Goal: Book appointment/travel/reservation

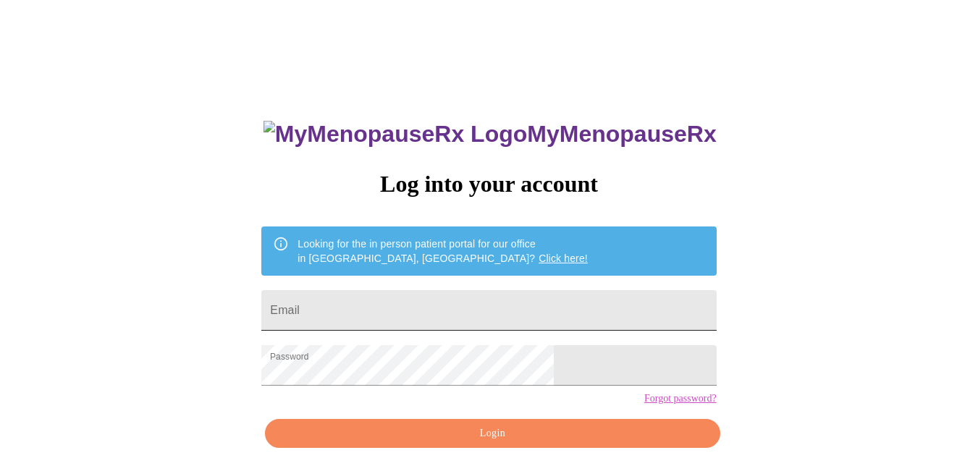
click at [465, 313] on input "Email" at bounding box center [488, 310] width 455 height 41
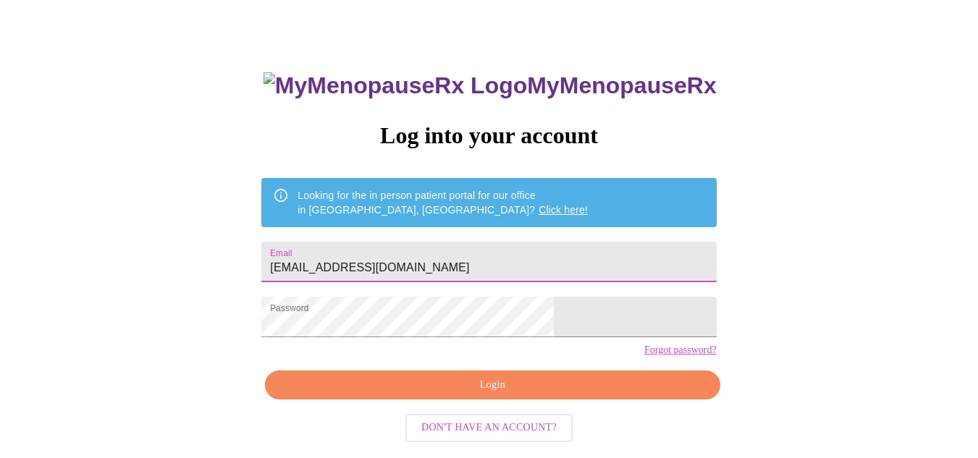
scroll to position [65, 0]
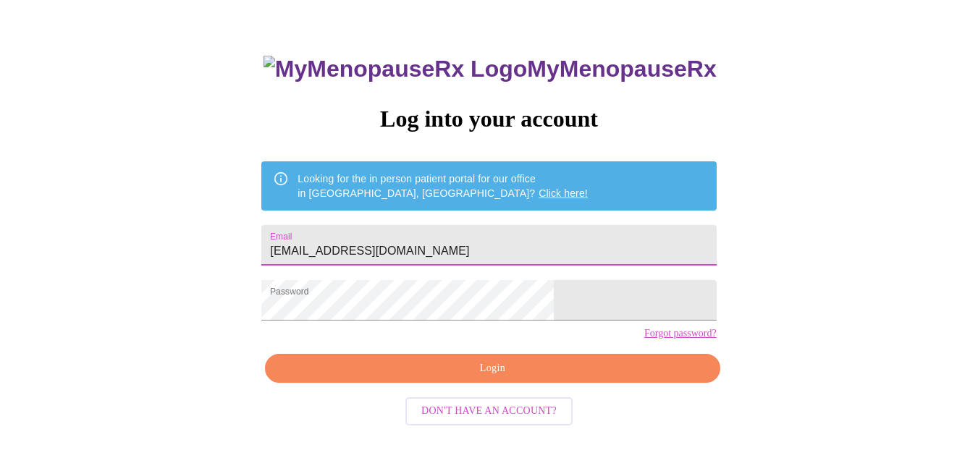
type input "[EMAIL_ADDRESS][DOMAIN_NAME]"
click at [528, 378] on span "Login" at bounding box center [492, 369] width 421 height 18
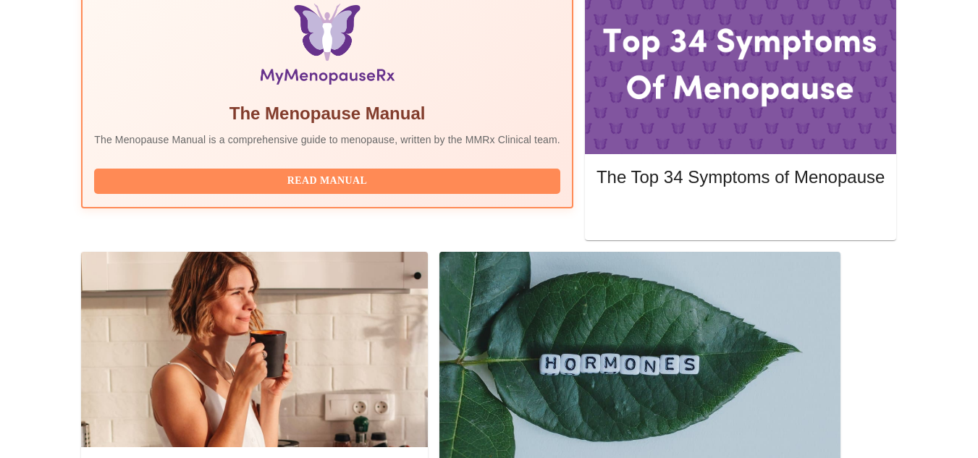
scroll to position [528, 0]
